Goal: Task Accomplishment & Management: Use online tool/utility

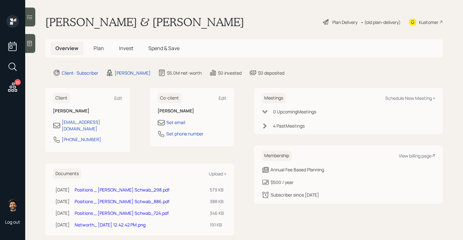
click at [122, 50] on span "Invest" at bounding box center [126, 48] width 14 height 7
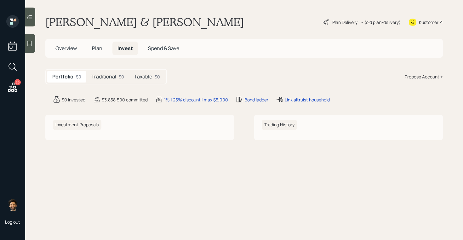
click at [10, 81] on div "26" at bounding box center [12, 68] width 11 height 54
click at [14, 84] on icon at bounding box center [12, 87] width 11 height 11
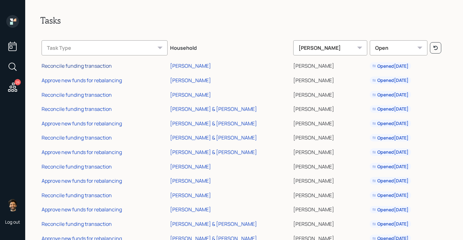
click at [98, 67] on div "Reconcile funding transaction" at bounding box center [77, 65] width 70 height 7
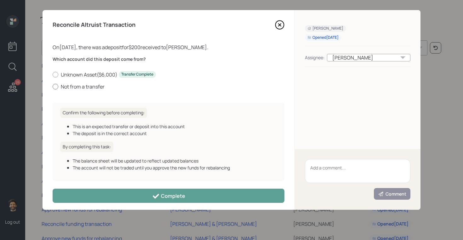
click at [66, 88] on label "Not from a transfer" at bounding box center [169, 86] width 232 height 7
click at [53, 87] on input "Not from a transfer" at bounding box center [52, 86] width 0 height 0
radio input "true"
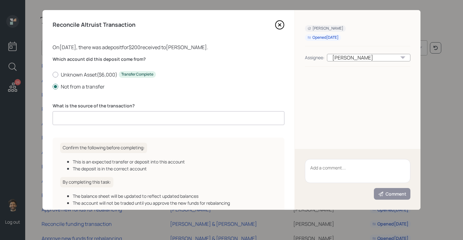
click at [81, 114] on input at bounding box center [169, 118] width 232 height 14
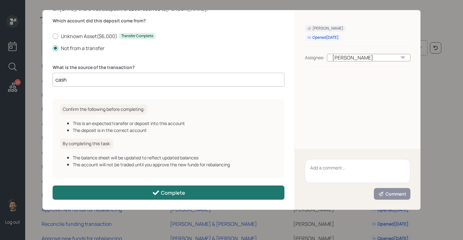
type input "cash"
click at [123, 194] on button "Complete" at bounding box center [169, 192] width 232 height 14
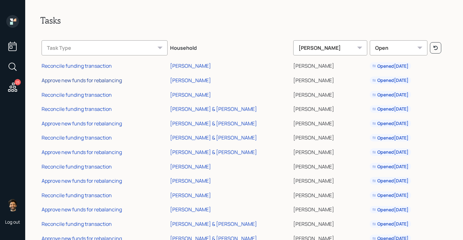
click at [73, 80] on div "Approve new funds for rebalancing" at bounding box center [82, 80] width 80 height 7
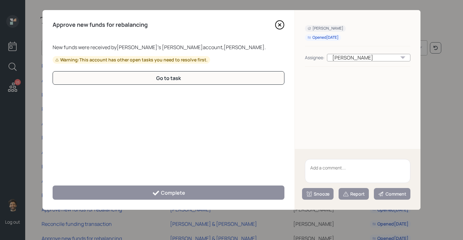
click at [279, 26] on icon at bounding box center [279, 25] width 3 height 3
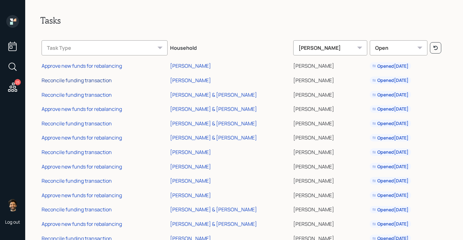
click at [86, 77] on div "Reconcile funding transaction" at bounding box center [77, 80] width 70 height 7
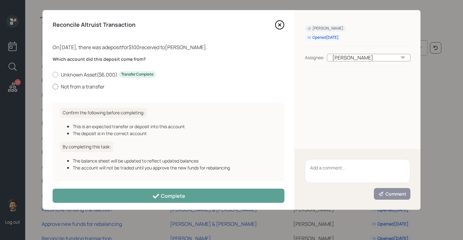
click at [76, 86] on label "Not from a transfer" at bounding box center [169, 86] width 232 height 7
click at [53, 86] on input "Not from a transfer" at bounding box center [52, 86] width 0 height 0
radio input "true"
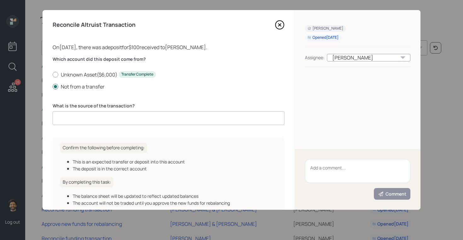
click at [90, 120] on input at bounding box center [169, 118] width 232 height 14
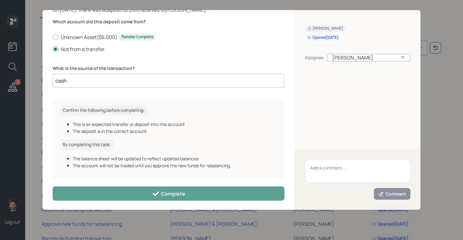
scroll to position [39, 0]
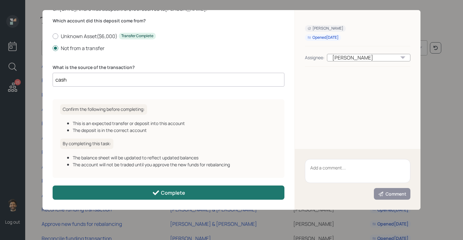
type input "cash"
click at [121, 189] on button "Complete" at bounding box center [169, 192] width 232 height 14
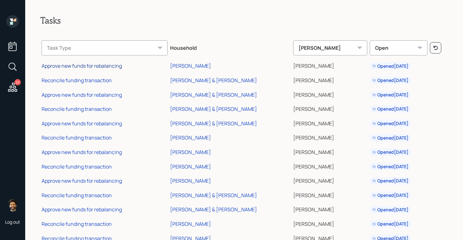
click at [87, 66] on div "Approve new funds for rebalancing" at bounding box center [82, 65] width 80 height 7
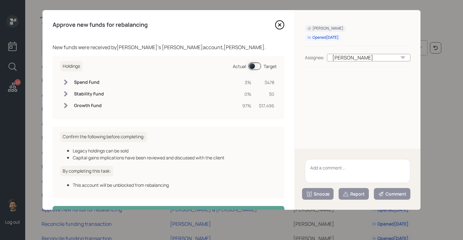
scroll to position [20, 0]
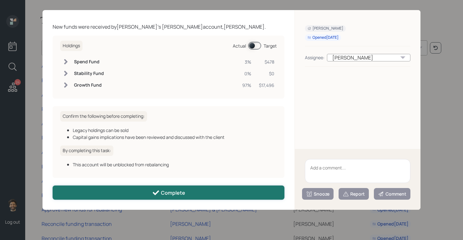
click at [141, 188] on button "Complete" at bounding box center [169, 192] width 232 height 14
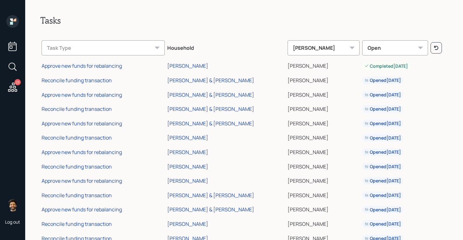
click at [79, 84] on td "Reconcile funding transaction" at bounding box center [103, 79] width 126 height 14
click at [73, 79] on div "Reconcile funding transaction" at bounding box center [77, 80] width 70 height 7
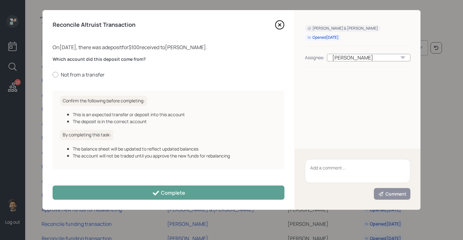
click at [76, 70] on div "Which account did this deposit come from? Not from a transfer" at bounding box center [169, 67] width 232 height 22
click at [75, 75] on label "Not from a transfer" at bounding box center [169, 74] width 232 height 7
click at [53, 75] on input "Not from a transfer" at bounding box center [52, 74] width 0 height 0
radio input "true"
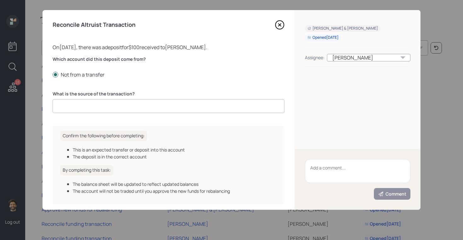
click at [83, 111] on input at bounding box center [169, 106] width 232 height 14
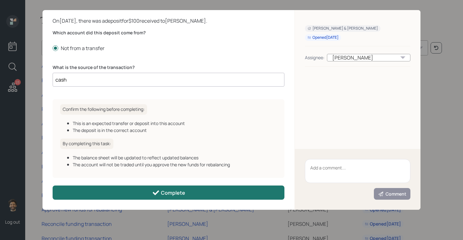
type input "cash"
click at [131, 191] on button "Complete" at bounding box center [169, 192] width 232 height 14
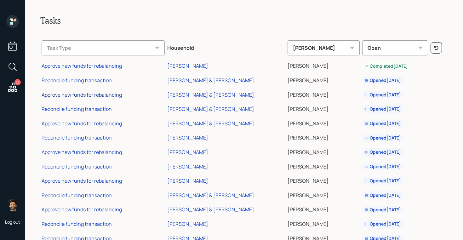
click at [80, 95] on div "Approve new funds for rebalancing" at bounding box center [82, 94] width 80 height 7
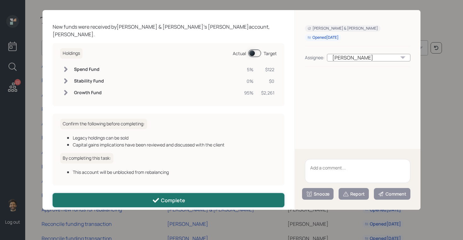
click at [98, 195] on button "Complete" at bounding box center [169, 200] width 232 height 14
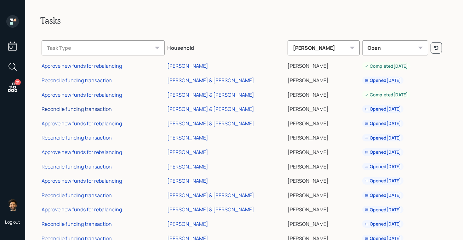
click at [93, 111] on div "Reconcile funding transaction" at bounding box center [77, 108] width 70 height 7
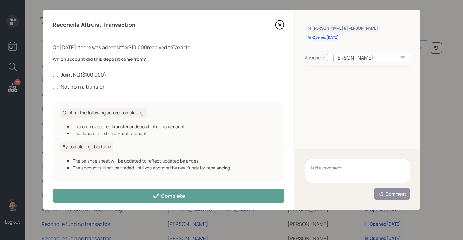
click at [87, 74] on label "Joint NQ ( $100,000 )" at bounding box center [169, 74] width 232 height 7
click at [53, 74] on input "Joint NQ ( $100,000 )" at bounding box center [52, 74] width 0 height 0
radio input "true"
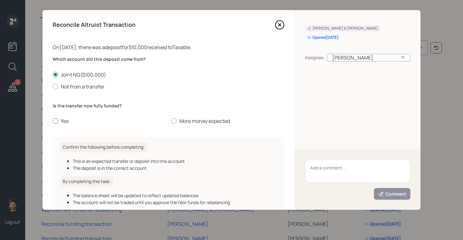
click at [62, 120] on label "Yes" at bounding box center [109, 120] width 113 height 7
click at [53, 121] on input "Yes" at bounding box center [52, 121] width 0 height 0
radio input "true"
click at [191, 121] on label "More money expected" at bounding box center [227, 120] width 113 height 7
click at [171, 121] on input "More money expected" at bounding box center [171, 121] width 0 height 0
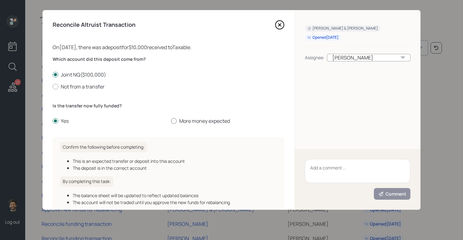
radio input "true"
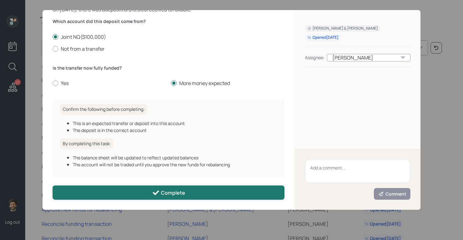
click at [130, 187] on button "Complete" at bounding box center [169, 192] width 232 height 14
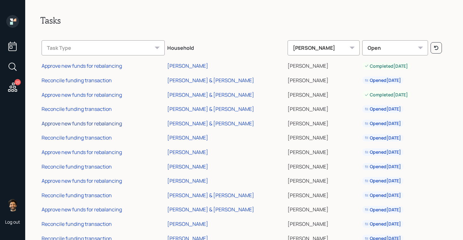
click at [84, 122] on div "Approve new funds for rebalancing" at bounding box center [82, 123] width 80 height 7
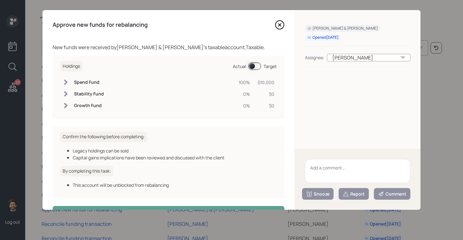
scroll to position [20, 0]
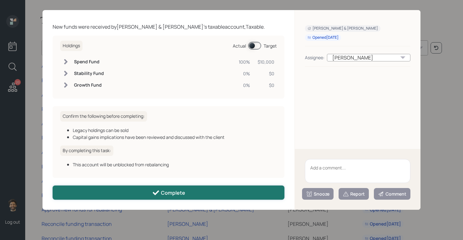
click at [93, 191] on button "Complete" at bounding box center [169, 192] width 232 height 14
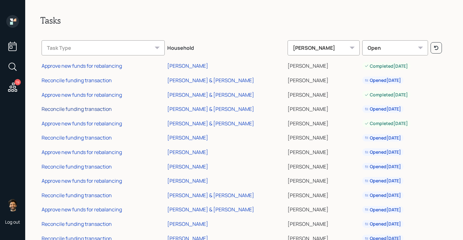
click at [84, 110] on div "Reconcile funding transaction" at bounding box center [77, 108] width 70 height 7
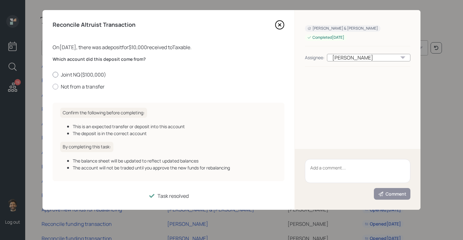
click at [78, 75] on label "Joint NQ ( $100,000 )" at bounding box center [169, 74] width 232 height 7
click at [53, 75] on input "Joint NQ ( $100,000 )" at bounding box center [52, 74] width 0 height 0
radio input "true"
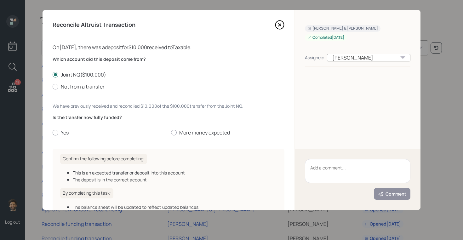
click at [64, 130] on label "Yes" at bounding box center [109, 132] width 113 height 7
click at [53, 133] on input "Yes" at bounding box center [52, 133] width 0 height 0
radio input "true"
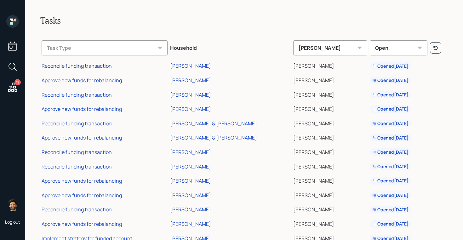
click at [89, 66] on div "Reconcile funding transaction" at bounding box center [77, 65] width 70 height 7
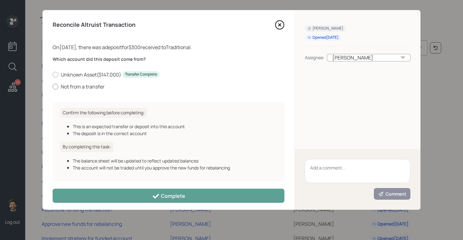
click at [72, 87] on label "Not from a transfer" at bounding box center [169, 86] width 232 height 7
click at [53, 87] on input "Not from a transfer" at bounding box center [52, 86] width 0 height 0
radio input "true"
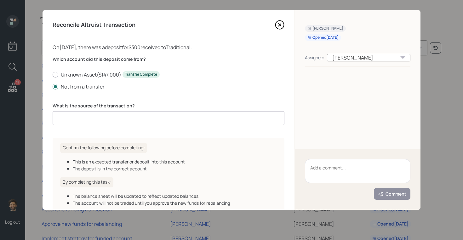
click at [88, 122] on input at bounding box center [169, 118] width 232 height 14
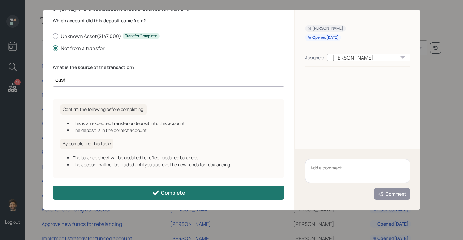
type input "cash"
click at [129, 197] on button "Complete" at bounding box center [169, 192] width 232 height 14
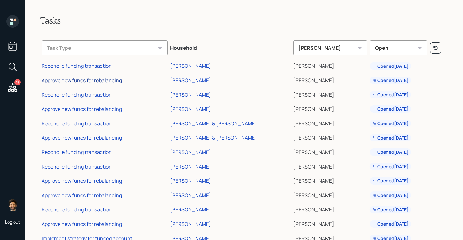
click at [79, 79] on div "Approve new funds for rebalancing" at bounding box center [82, 80] width 80 height 7
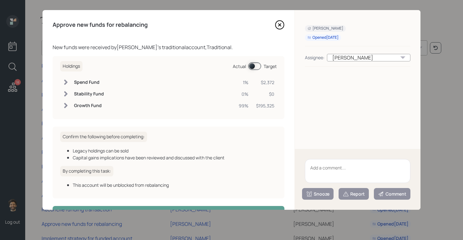
scroll to position [20, 0]
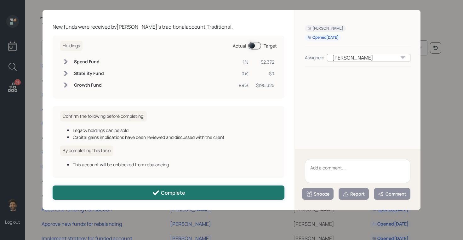
click at [106, 189] on button "Complete" at bounding box center [169, 192] width 232 height 14
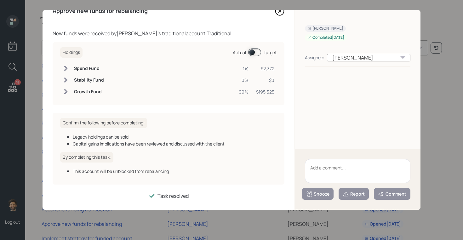
scroll to position [14, 0]
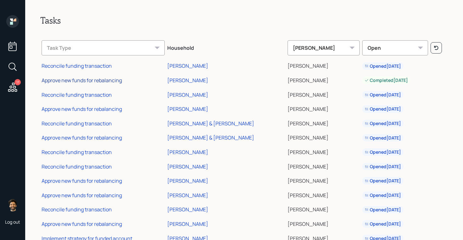
click at [93, 83] on div "Approve new funds for rebalancing" at bounding box center [82, 80] width 80 height 7
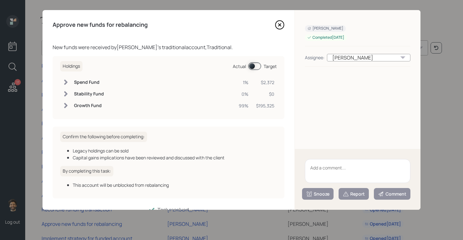
click at [54, 90] on div "Holdings Actual Target Spend Fund 1% $2,372 Stability Fund 0% $0 Growth Fund 99…" at bounding box center [169, 87] width 232 height 63
click at [44, 88] on div "Approve new funds for rebalancing New funds were received by Amelia Kantoniemi …" at bounding box center [169, 110] width 252 height 200
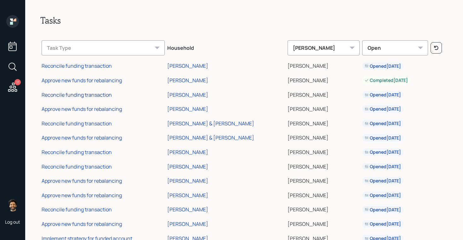
click at [83, 96] on div "Reconcile funding transaction" at bounding box center [77, 94] width 70 height 7
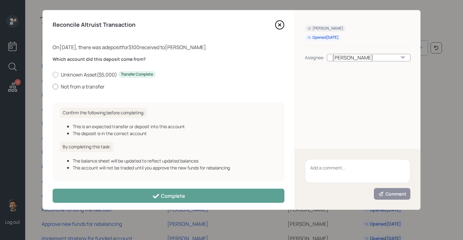
click at [80, 84] on label "Not from a transfer" at bounding box center [169, 86] width 232 height 7
click at [53, 86] on input "Not from a transfer" at bounding box center [52, 86] width 0 height 0
radio input "true"
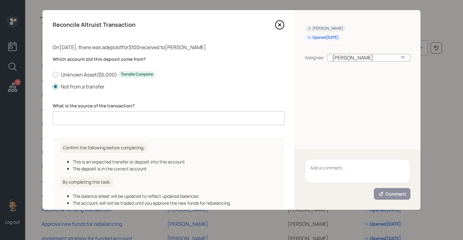
click at [91, 121] on input at bounding box center [169, 118] width 232 height 14
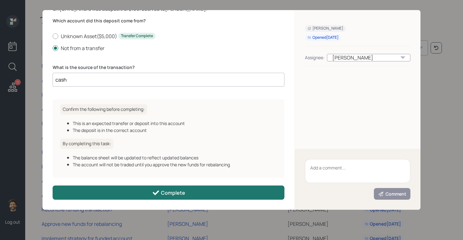
type input "cash"
click at [107, 196] on button "Complete" at bounding box center [169, 192] width 232 height 14
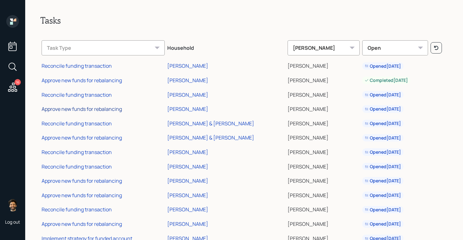
click at [78, 107] on div "Approve new funds for rebalancing" at bounding box center [82, 108] width 80 height 7
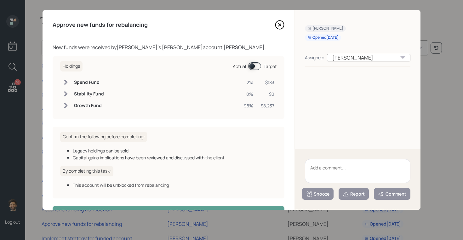
scroll to position [20, 0]
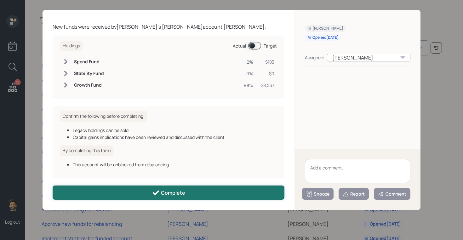
click at [88, 186] on button "Complete" at bounding box center [169, 192] width 232 height 14
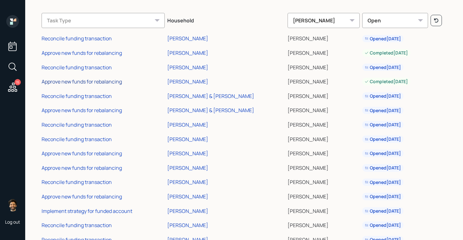
scroll to position [28, 0]
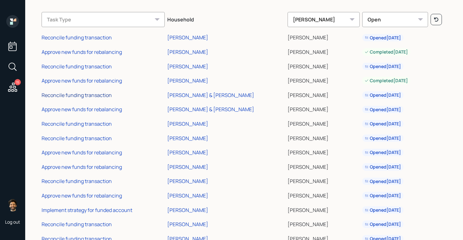
click at [86, 96] on div "Reconcile funding transaction" at bounding box center [77, 95] width 70 height 7
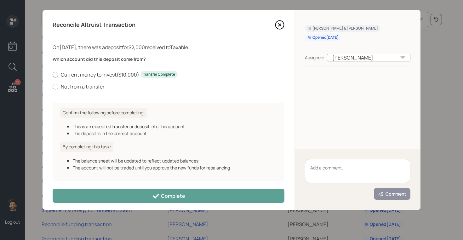
click at [92, 73] on label "Current money to invest ( $10,000 ) Transfer Complete" at bounding box center [169, 74] width 232 height 7
click at [53, 74] on input "Current money to invest ( $10,000 ) Transfer Complete" at bounding box center [52, 74] width 0 height 0
radio input "true"
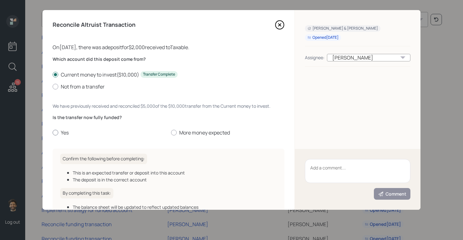
click at [63, 133] on label "Yes" at bounding box center [109, 132] width 113 height 7
click at [53, 133] on input "Yes" at bounding box center [52, 133] width 0 height 0
radio input "true"
click at [90, 86] on label "Not from a transfer" at bounding box center [169, 86] width 232 height 7
click at [53, 86] on input "Not from a transfer" at bounding box center [52, 86] width 0 height 0
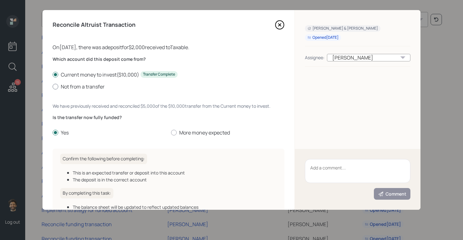
radio input "true"
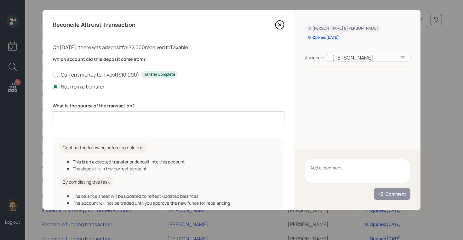
click at [79, 122] on input at bounding box center [169, 118] width 232 height 14
type input "cash"
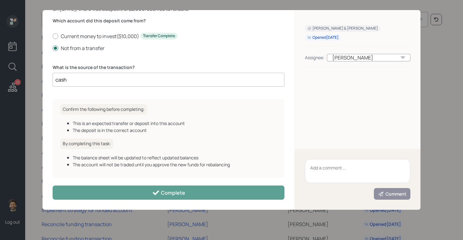
click at [73, 201] on div "Reconcile Altruist Transaction On 09/01/2025 , there was a deposit for $2,000 r…" at bounding box center [169, 110] width 252 height 200
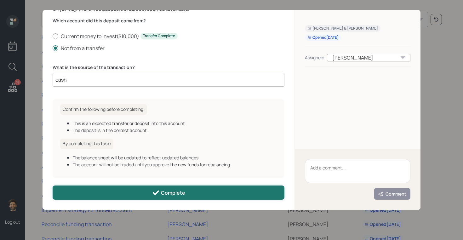
click at [70, 191] on button "Complete" at bounding box center [169, 192] width 232 height 14
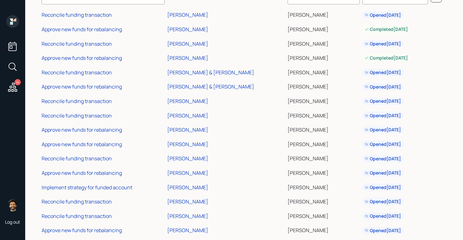
scroll to position [59, 0]
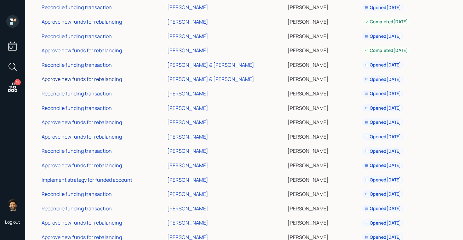
click at [72, 79] on div "Approve new funds for rebalancing" at bounding box center [82, 79] width 80 height 7
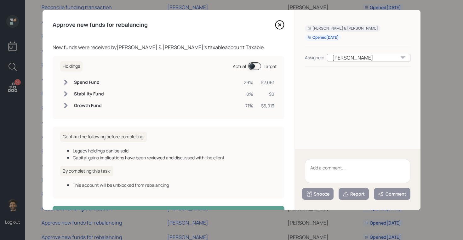
scroll to position [20, 0]
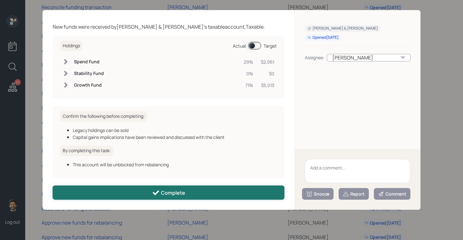
click at [95, 188] on button "Complete" at bounding box center [169, 192] width 232 height 14
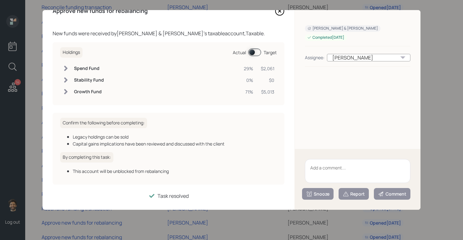
scroll to position [0, 0]
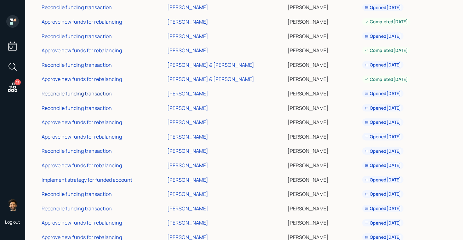
click at [72, 95] on div "Reconcile funding transaction" at bounding box center [77, 93] width 70 height 7
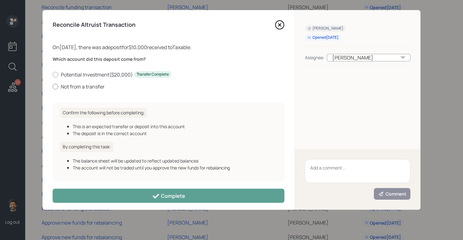
click at [68, 87] on label "Not from a transfer" at bounding box center [169, 86] width 232 height 7
click at [53, 87] on input "Not from a transfer" at bounding box center [52, 86] width 0 height 0
radio input "true"
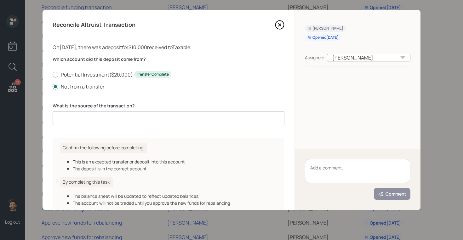
click at [92, 114] on input at bounding box center [169, 118] width 232 height 14
type input "cash"
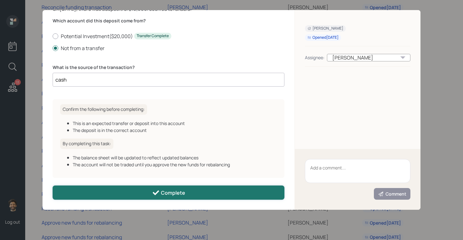
click at [106, 188] on button "Complete" at bounding box center [169, 192] width 232 height 14
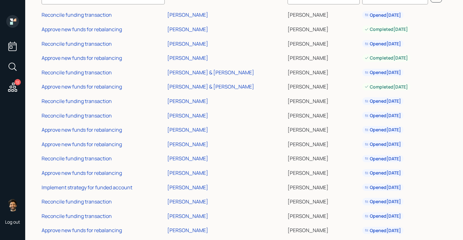
scroll to position [44, 0]
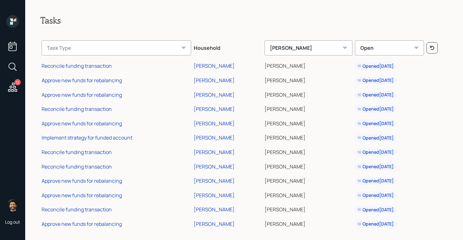
scroll to position [5, 0]
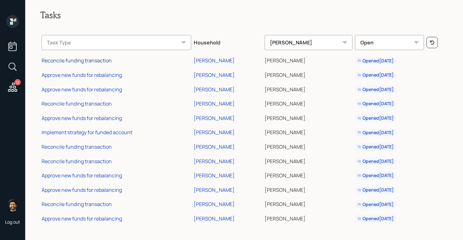
click at [74, 62] on div "Reconcile funding transaction" at bounding box center [77, 60] width 70 height 7
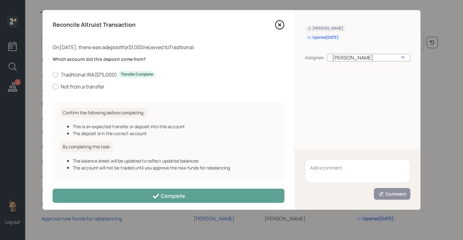
scroll to position [3, 0]
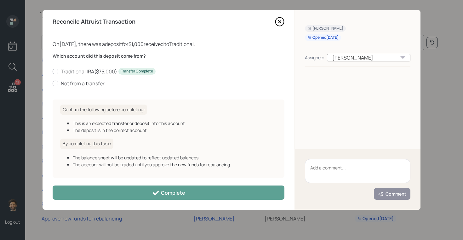
click at [74, 69] on label "Traditional IRA ( $75,000 ) Transfer Complete" at bounding box center [169, 71] width 232 height 7
click at [53, 71] on input "Traditional IRA ( $75,000 ) Transfer Complete" at bounding box center [52, 71] width 0 height 0
radio input "true"
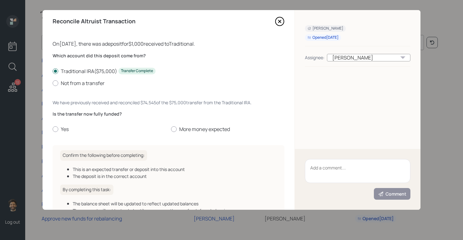
scroll to position [50, 0]
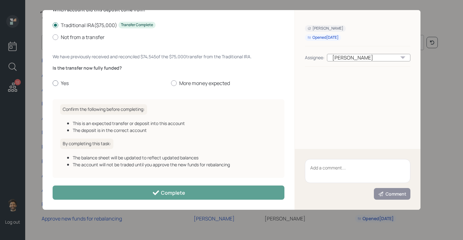
click at [64, 83] on label "Yes" at bounding box center [109, 83] width 113 height 7
click at [53, 83] on input "Yes" at bounding box center [52, 83] width 0 height 0
radio input "true"
click at [118, 200] on div "Reconcile Altruist Transaction On [DATE] , there was a deposit for $1,000 recei…" at bounding box center [169, 110] width 252 height 200
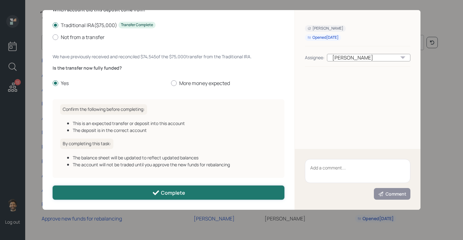
click at [111, 191] on button "Complete" at bounding box center [169, 192] width 232 height 14
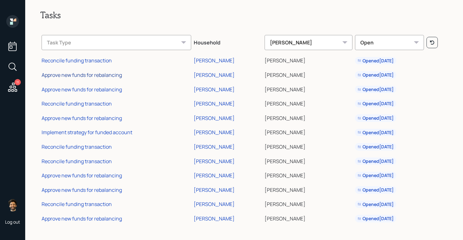
click at [86, 76] on div "Approve new funds for rebalancing" at bounding box center [82, 74] width 80 height 7
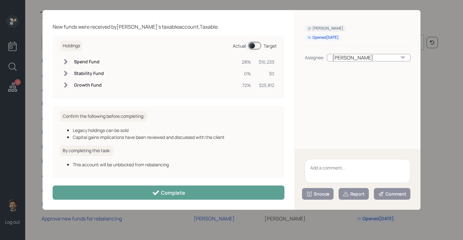
scroll to position [0, 0]
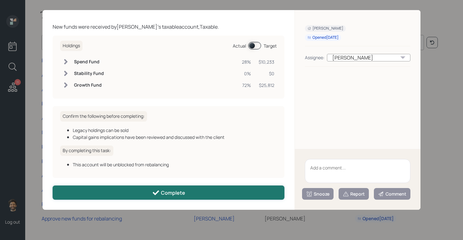
click at [118, 189] on button "Complete" at bounding box center [169, 192] width 232 height 14
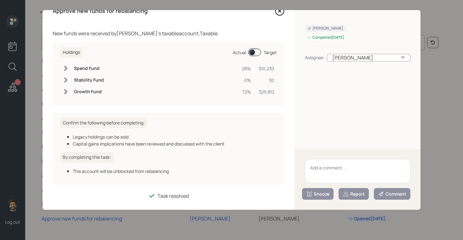
scroll to position [14, 0]
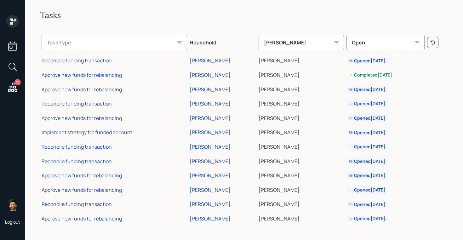
click at [88, 89] on div "Approve new funds for rebalancing" at bounding box center [82, 89] width 80 height 7
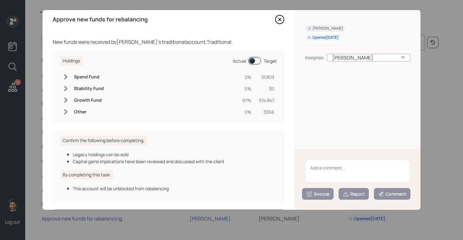
scroll to position [0, 0]
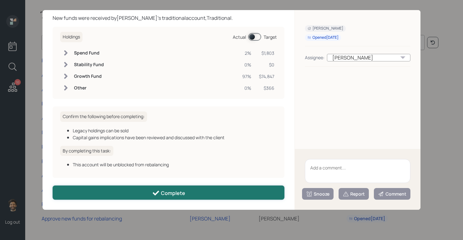
click at [127, 189] on button "Complete" at bounding box center [169, 192] width 232 height 14
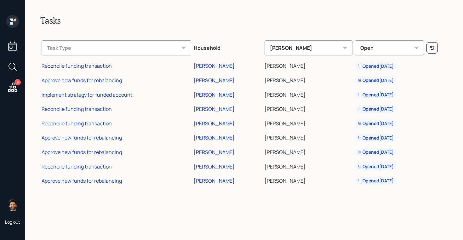
click at [97, 66] on div "Reconcile funding transaction" at bounding box center [77, 65] width 70 height 7
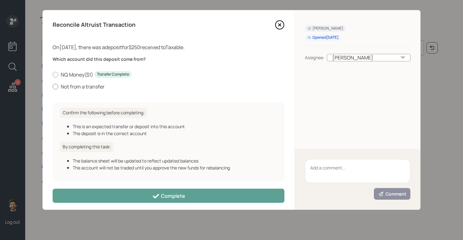
click at [65, 83] on label "Not from a transfer" at bounding box center [169, 86] width 232 height 7
click at [53, 86] on input "Not from a transfer" at bounding box center [52, 86] width 0 height 0
radio input "true"
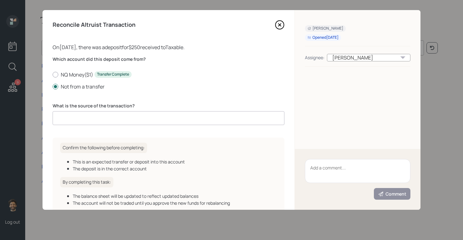
click at [97, 119] on input at bounding box center [169, 118] width 232 height 14
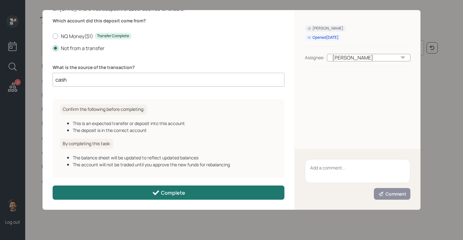
type input "cash"
click at [123, 191] on button "Complete" at bounding box center [169, 192] width 232 height 14
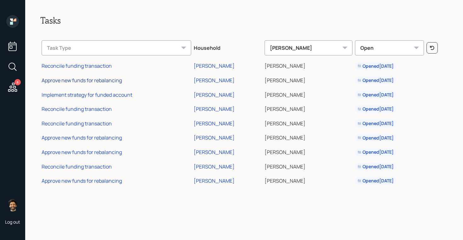
click at [91, 82] on div "Approve new funds for rebalancing" at bounding box center [82, 80] width 80 height 7
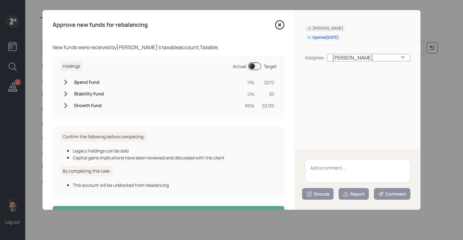
scroll to position [20, 0]
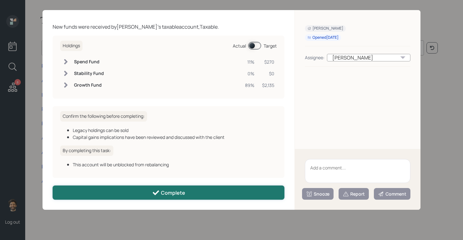
click at [92, 186] on button "Complete" at bounding box center [169, 192] width 232 height 14
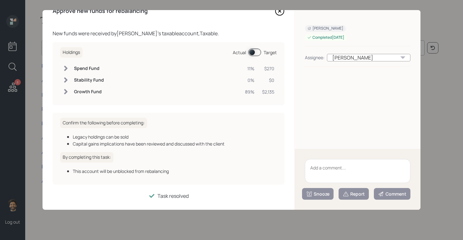
scroll to position [0, 0]
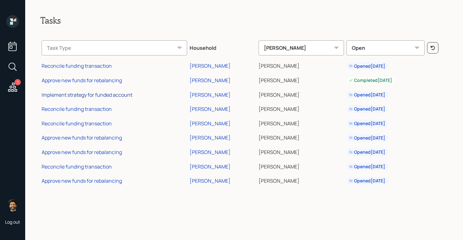
click at [90, 96] on div "Implement strategy for funded account" at bounding box center [87, 94] width 91 height 7
click at [86, 110] on div "Reconcile funding transaction" at bounding box center [77, 108] width 70 height 7
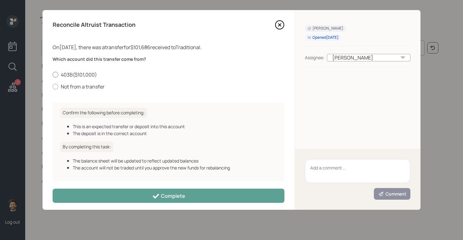
click at [75, 74] on label "403B ( $101,000 )" at bounding box center [169, 74] width 232 height 7
click at [53, 74] on input "403B ( $101,000 )" at bounding box center [52, 74] width 0 height 0
radio input "true"
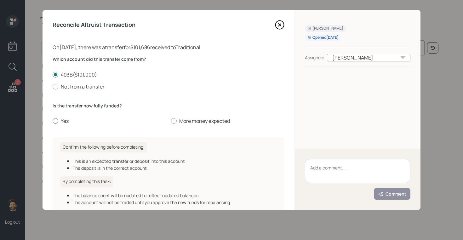
click at [64, 120] on label "Yes" at bounding box center [109, 120] width 113 height 7
click at [53, 121] on input "Yes" at bounding box center [52, 121] width 0 height 0
radio input "true"
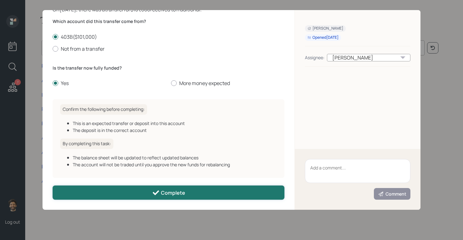
click at [127, 197] on button "Complete" at bounding box center [169, 192] width 232 height 14
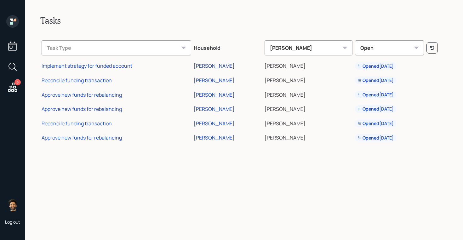
click at [217, 67] on div "[PERSON_NAME]" at bounding box center [214, 65] width 41 height 7
